Goal: Task Accomplishment & Management: Manage account settings

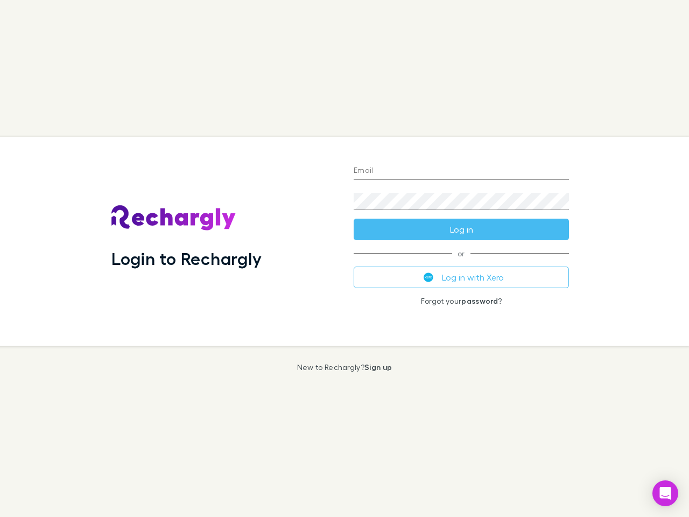
click at [344, 258] on div "Login to Rechargly" at bounding box center [224, 241] width 242 height 209
click at [461, 171] on input "Email" at bounding box center [461, 171] width 215 height 17
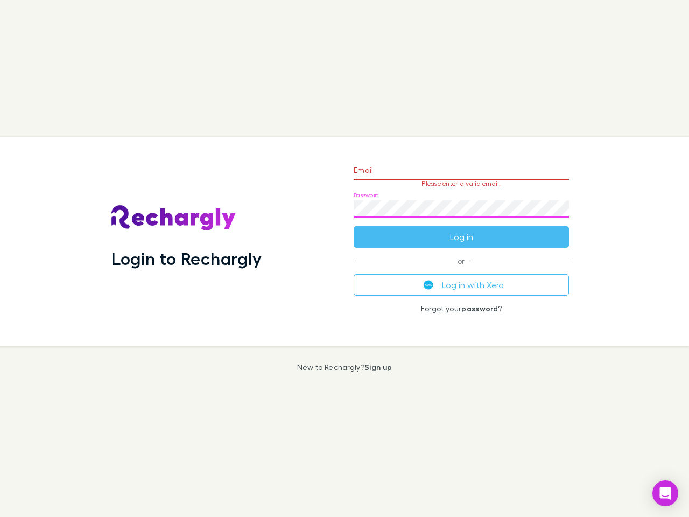
click at [461, 229] on form "Email Please enter a valid email. Password Log in" at bounding box center [461, 201] width 215 height 94
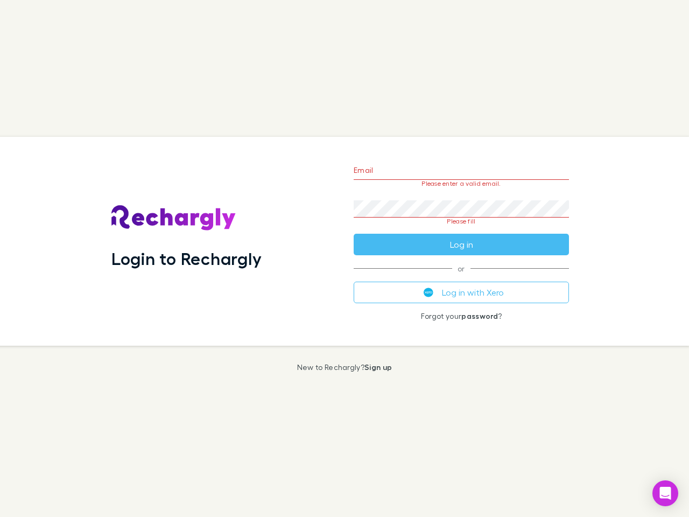
click at [461, 277] on div "Email Please enter a valid email. Password Please fill Log in or Log in with Xe…" at bounding box center [461, 241] width 232 height 209
click at [665, 493] on icon "Open Intercom Messenger" at bounding box center [665, 492] width 11 height 13
